Goal: Task Accomplishment & Management: Use online tool/utility

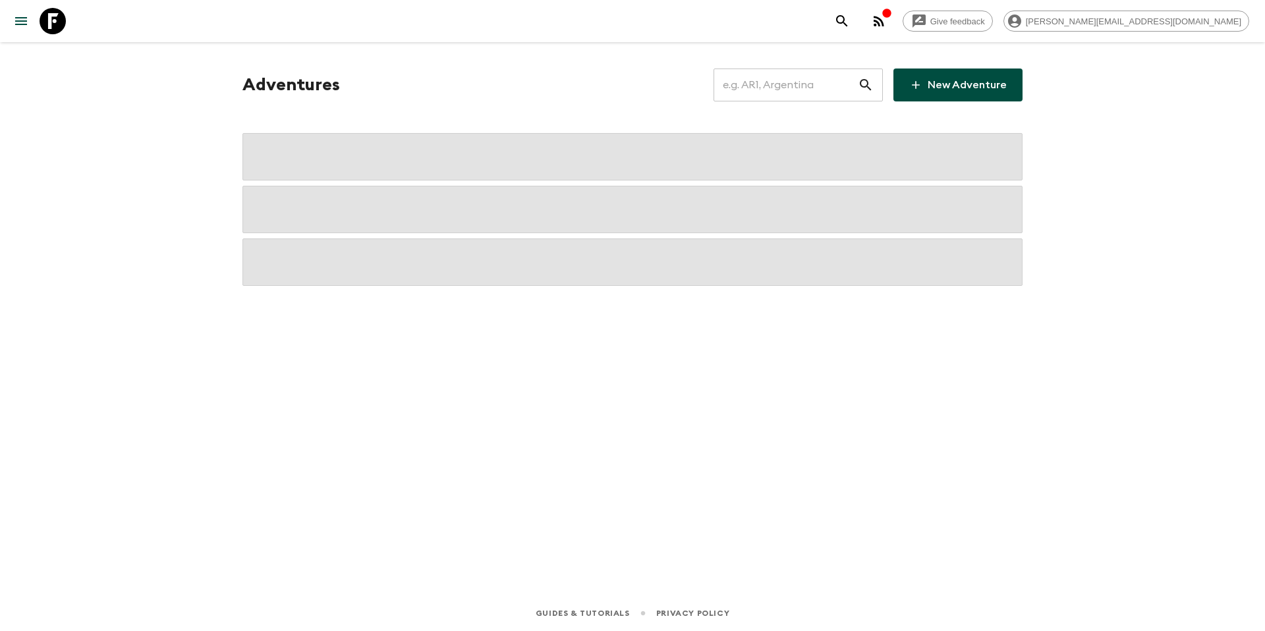
click at [793, 92] on input "text" at bounding box center [785, 85] width 144 height 37
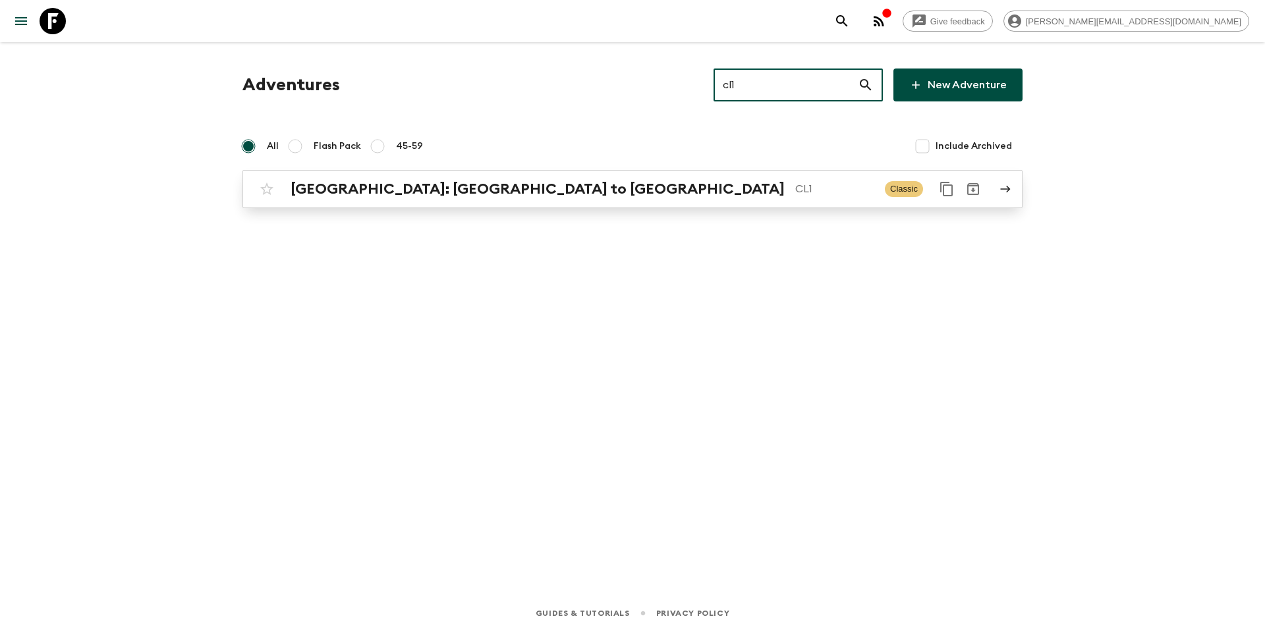
type input "cl1"
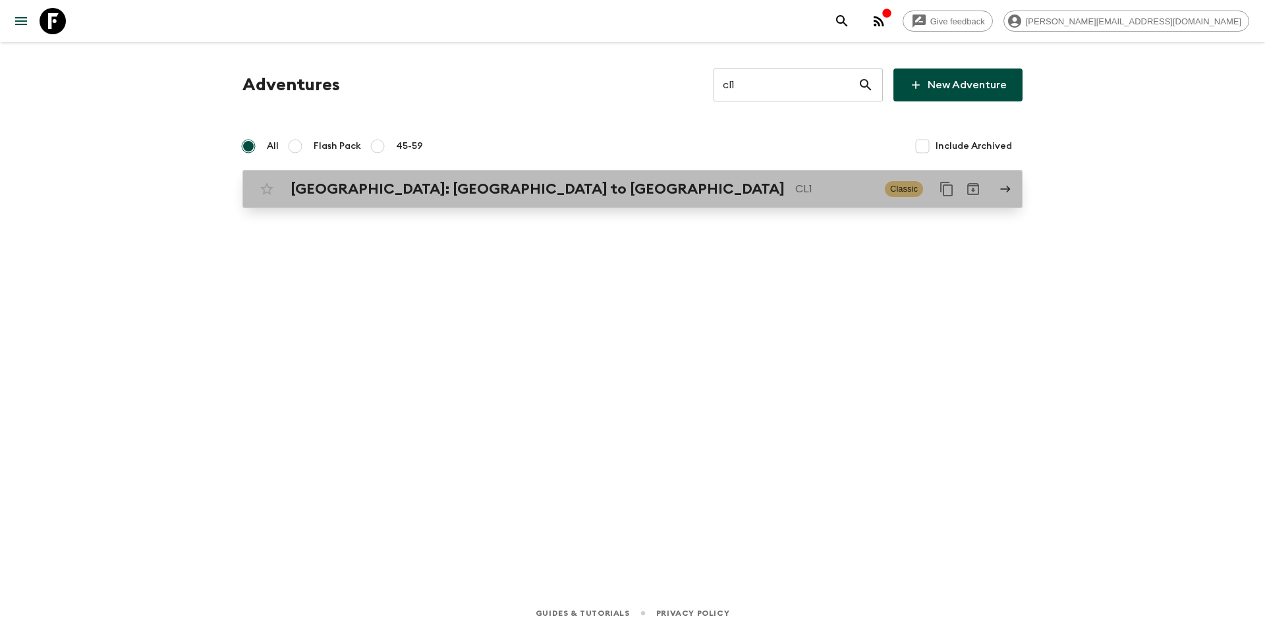
click at [795, 182] on p "CL1" at bounding box center [834, 189] width 79 height 16
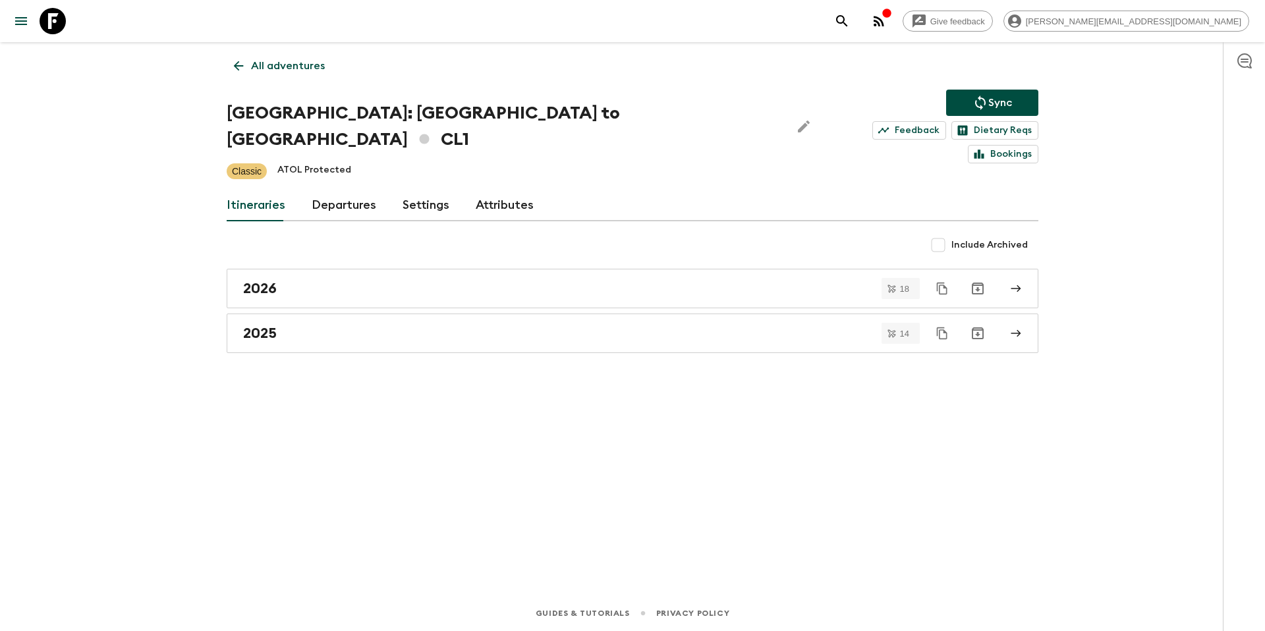
click at [333, 190] on link "Departures" at bounding box center [344, 206] width 65 height 32
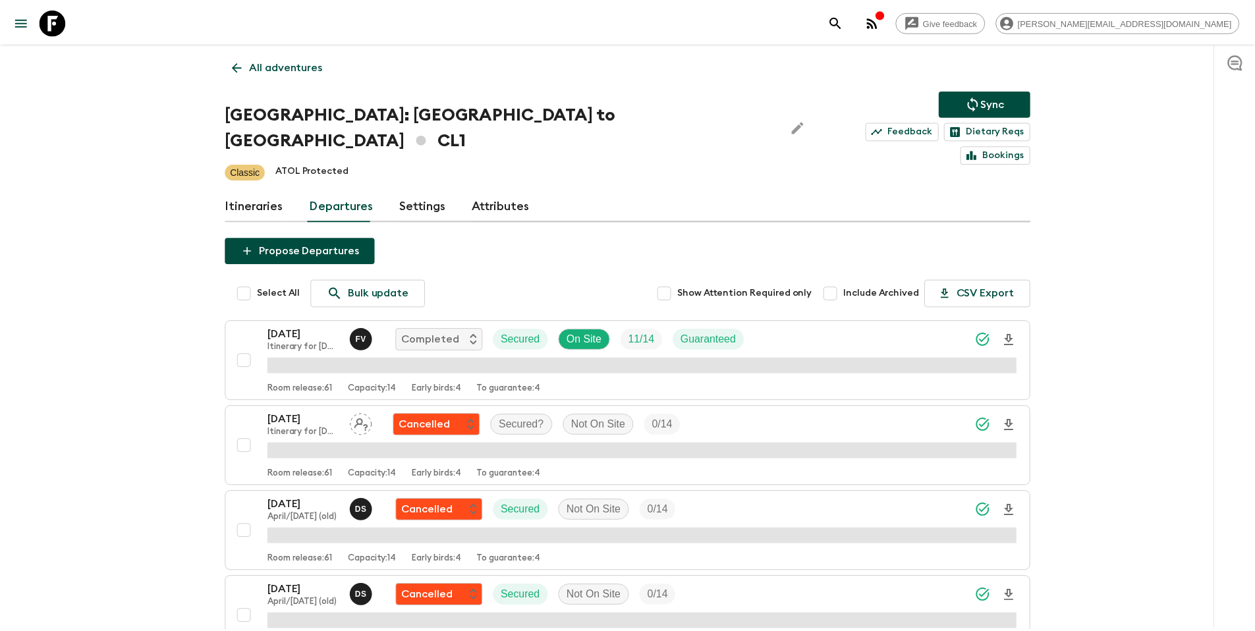
scroll to position [3420, 0]
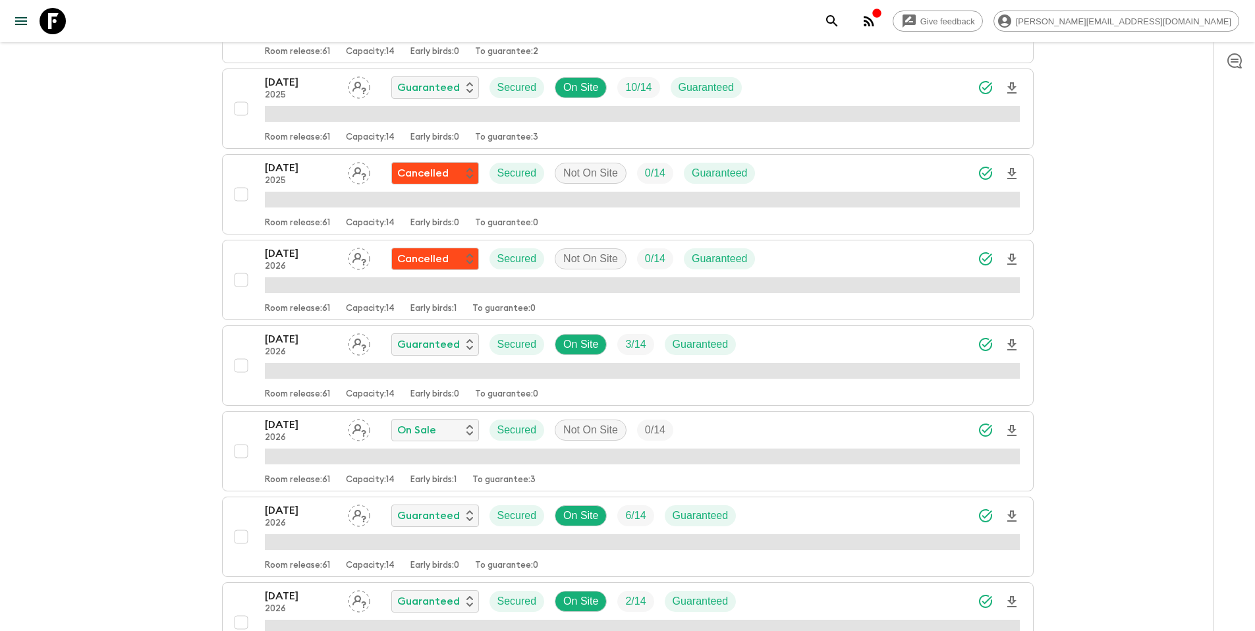
click at [827, 331] on div "[DATE] 2026 Guaranteed Secured On Site 3 / 14 Guaranteed" at bounding box center [642, 344] width 755 height 26
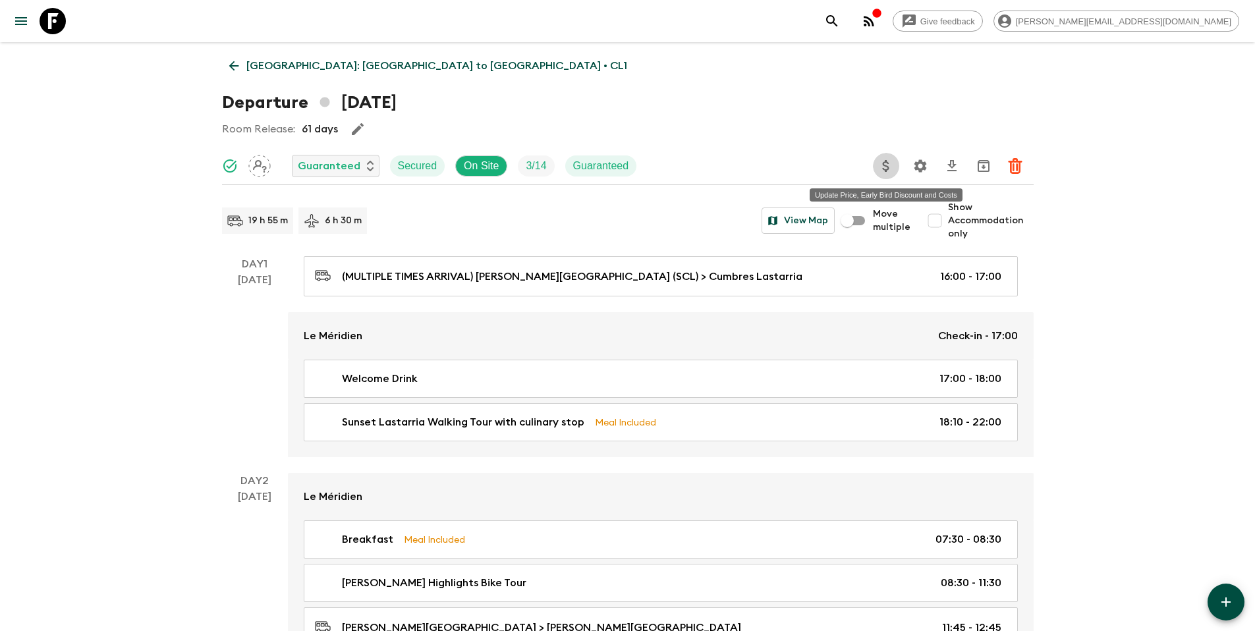
click at [887, 169] on icon "Update Price, Early Bird Discount and Costs" at bounding box center [886, 166] width 7 height 12
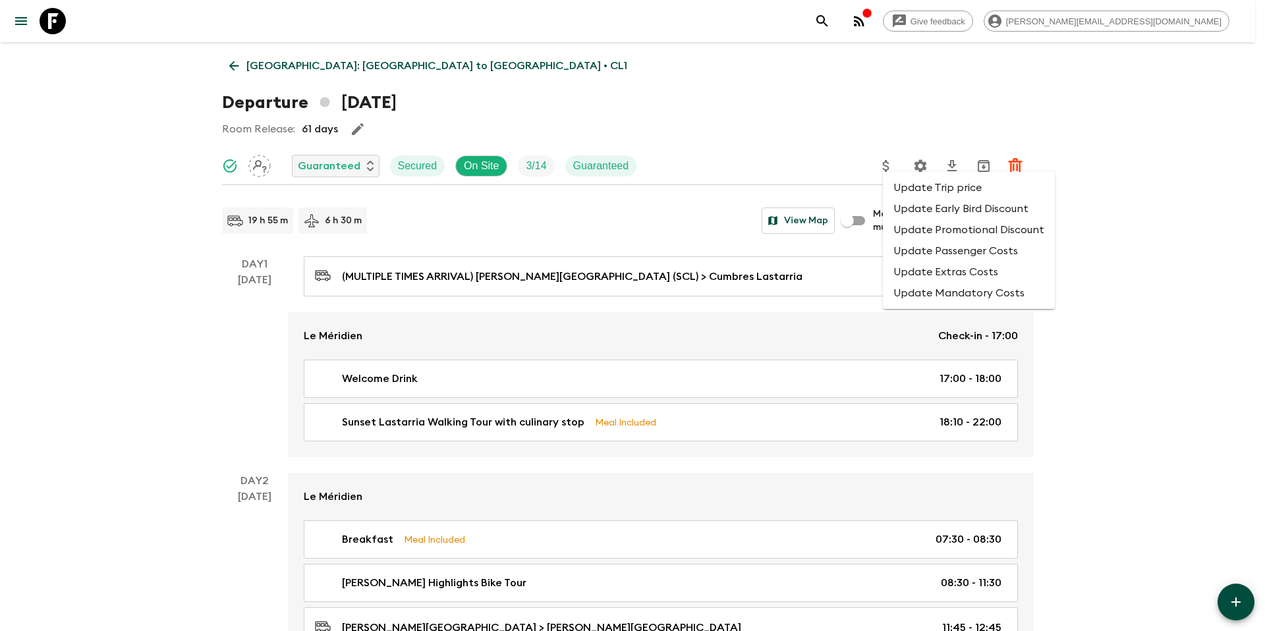
click at [918, 225] on li "Update Promotional Discount" at bounding box center [969, 229] width 172 height 21
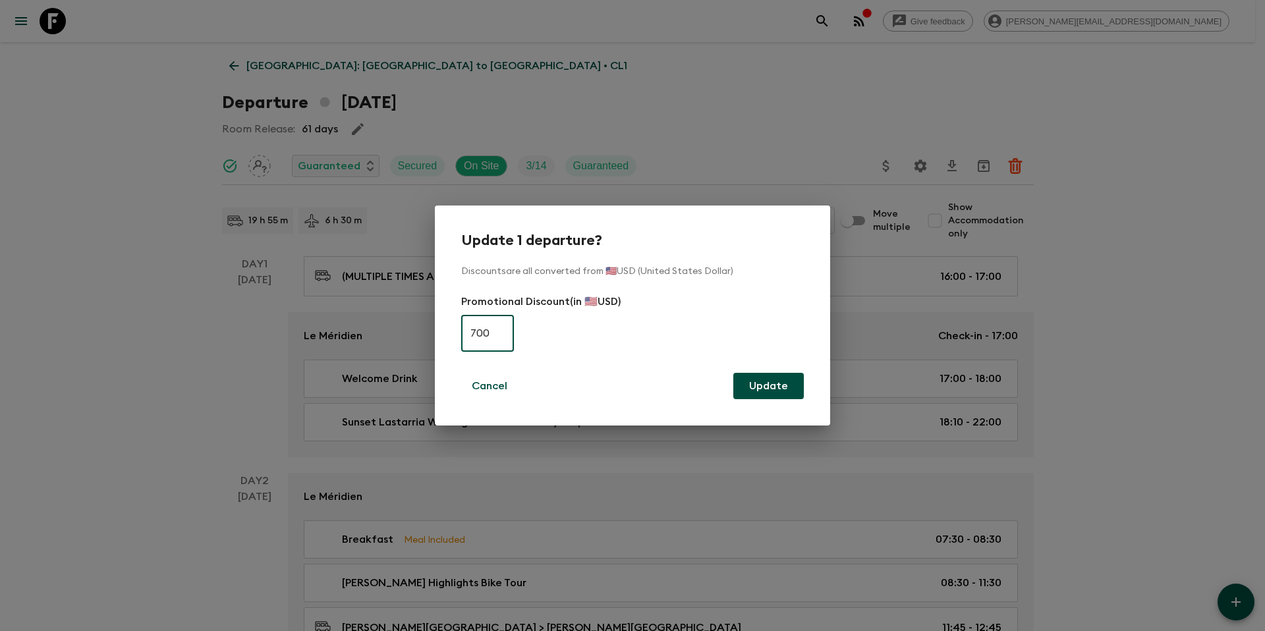
click at [498, 330] on input "700" at bounding box center [487, 333] width 53 height 37
type input "0"
click at [764, 382] on button "Update" at bounding box center [768, 386] width 70 height 26
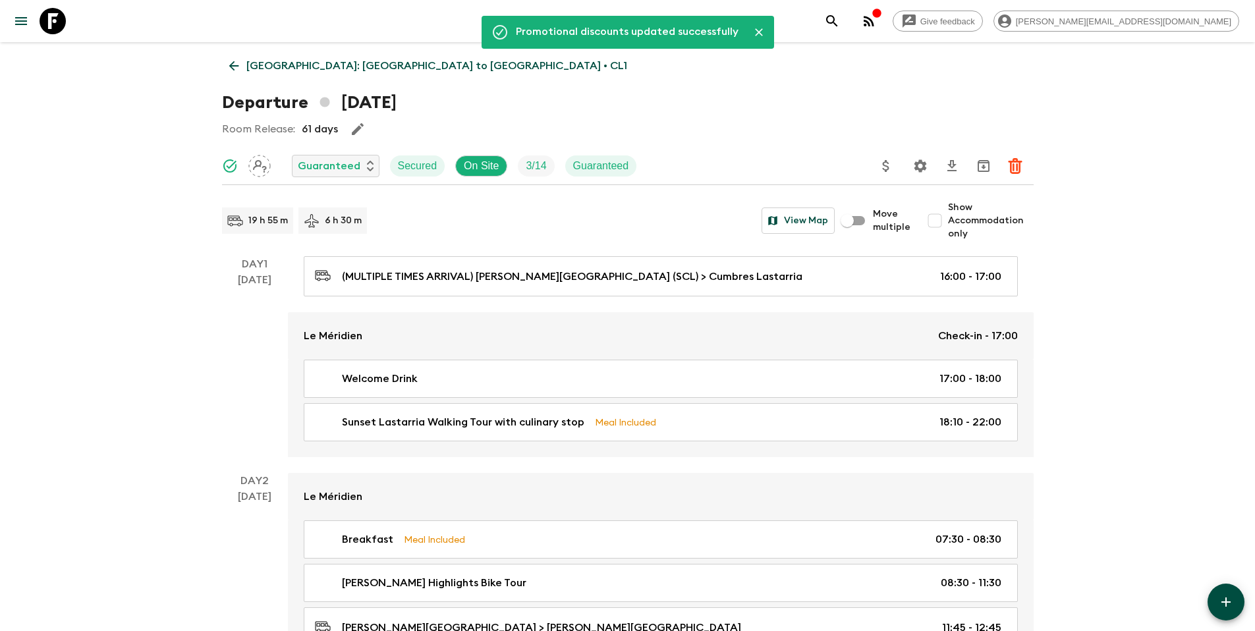
click at [286, 67] on p "[GEOGRAPHIC_DATA]: [GEOGRAPHIC_DATA] to [GEOGRAPHIC_DATA] • CL1" at bounding box center [436, 66] width 381 height 16
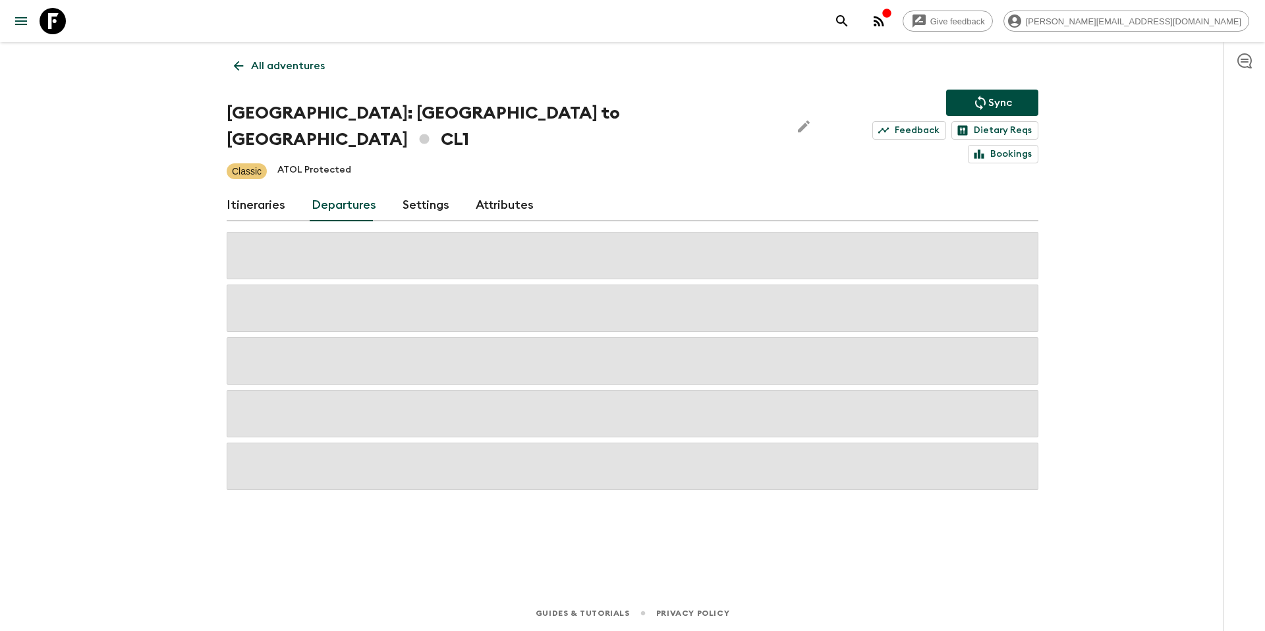
click at [984, 97] on icon "Sync adventure departures to the booking engine" at bounding box center [980, 103] width 16 height 16
